Goal: Task Accomplishment & Management: Manage account settings

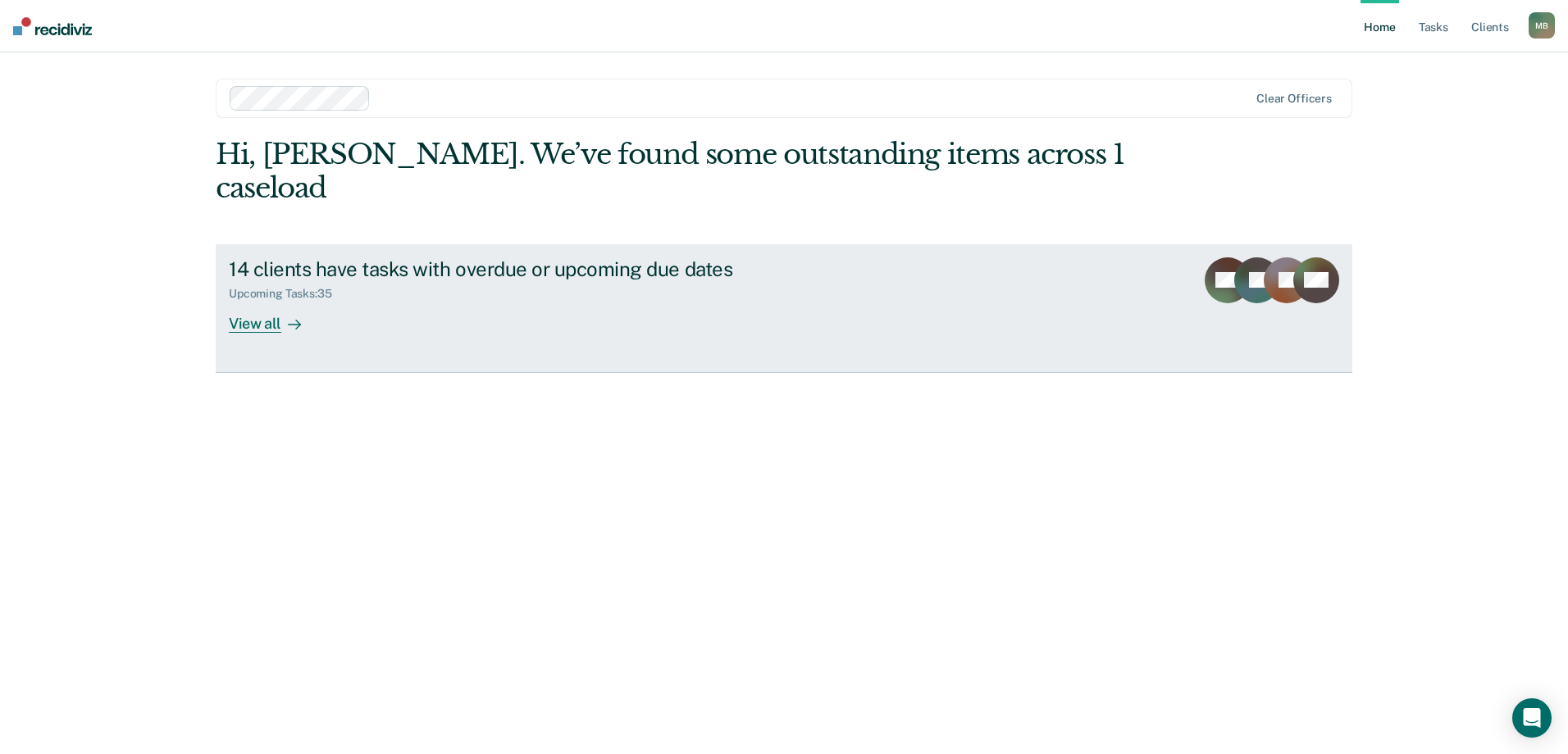
click at [565, 280] on div "Upcoming Tasks : 35" at bounding box center [516, 290] width 575 height 20
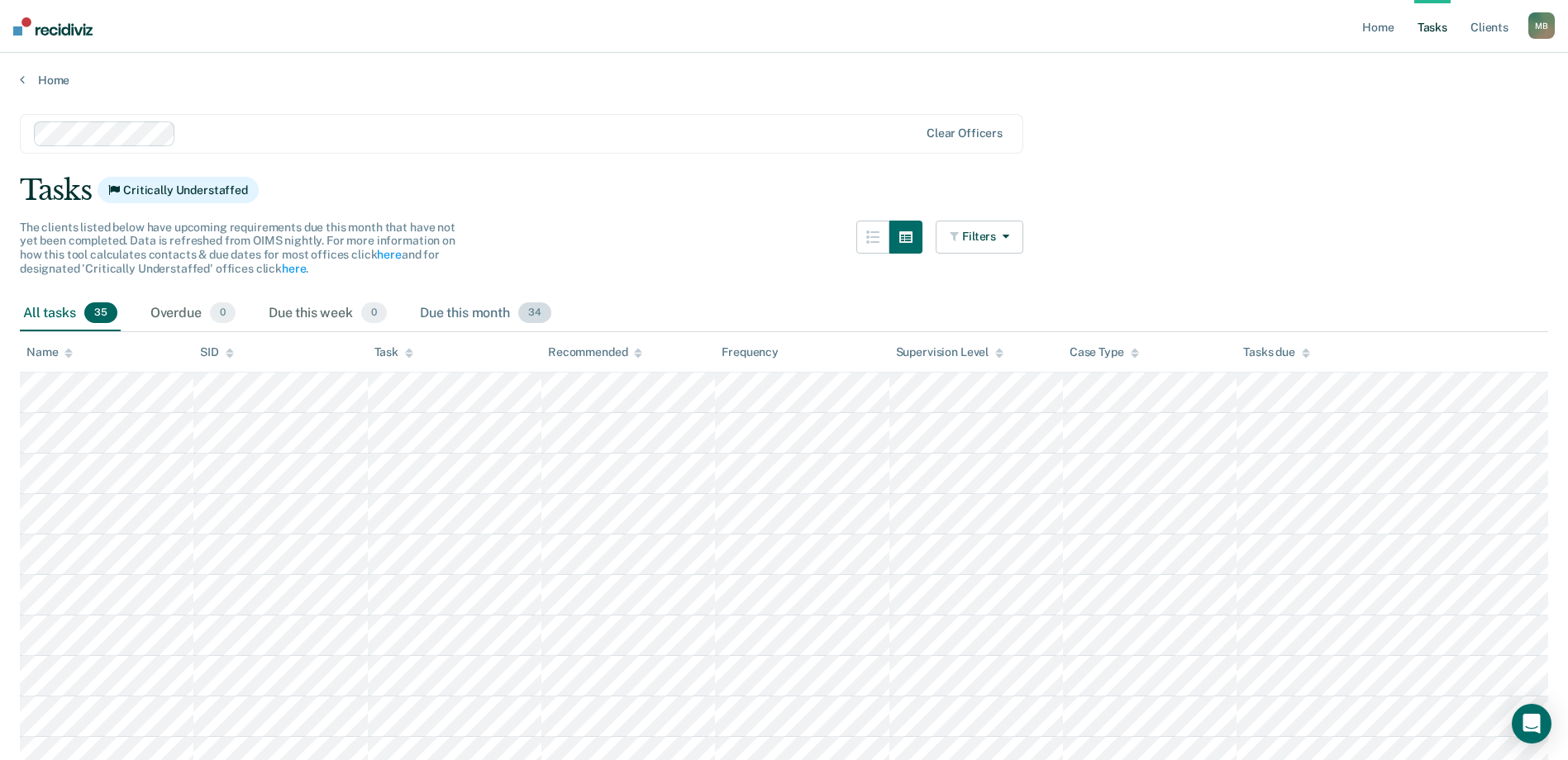
click at [521, 314] on span "34" at bounding box center [534, 312] width 33 height 21
